Goal: Information Seeking & Learning: Learn about a topic

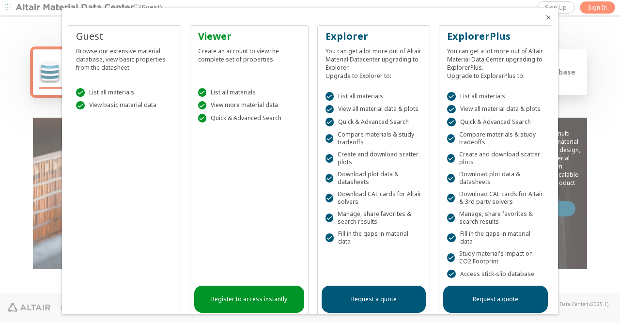
click at [179, 162] on div "Guest Browse our extensive material database, view basic properties from the da…" at bounding box center [310, 187] width 485 height 324
click at [119, 154] on div "Guest Browse our extensive material database, view basic properties from the da…" at bounding box center [124, 183] width 113 height 316
click at [82, 68] on div "Browse our extensive material database, view basic properties from the datashee…" at bounding box center [124, 57] width 97 height 29
click at [39, 61] on div at bounding box center [310, 161] width 620 height 322
